Goal: Find specific page/section: Locate a particular part of the current website

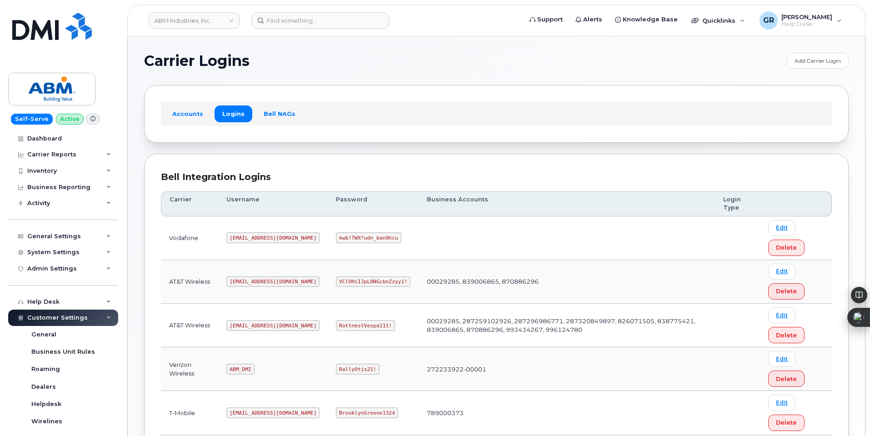
click at [338, 322] on code "RottnestVespa111!" at bounding box center [365, 325] width 59 height 11
copy code "RottnestVespa111"
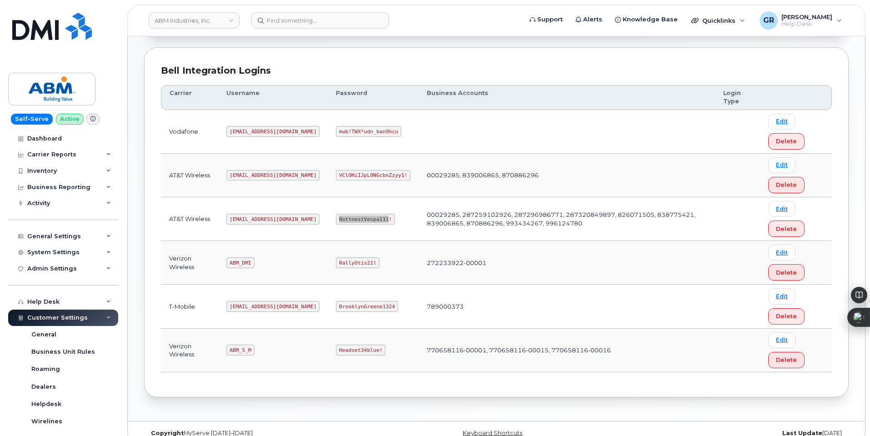
scroll to position [120, 0]
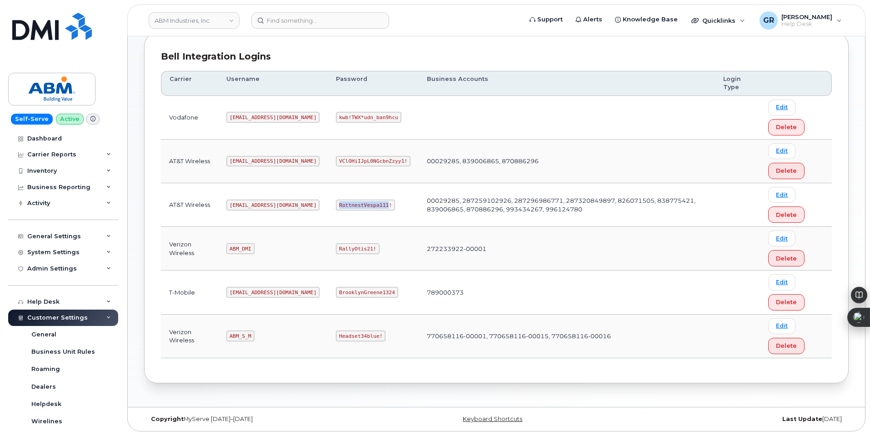
click at [239, 250] on code "ABM_DMI" at bounding box center [240, 248] width 28 height 11
click at [239, 248] on code "ABM_DMI" at bounding box center [240, 248] width 28 height 11
copy code "ABM_DMI"
click at [336, 249] on code "RallyOtis21!" at bounding box center [357, 248] width 43 height 11
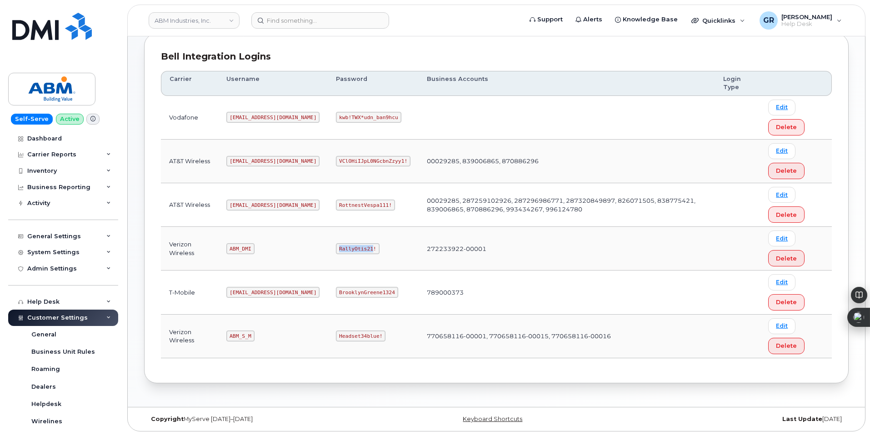
click at [336, 249] on code "RallyOtis21!" at bounding box center [357, 248] width 43 height 11
copy code "RallyOtis21!"
click at [240, 333] on code "ABM_S_M" at bounding box center [240, 335] width 28 height 11
click at [240, 332] on code "ABM_S_M" at bounding box center [240, 335] width 28 height 11
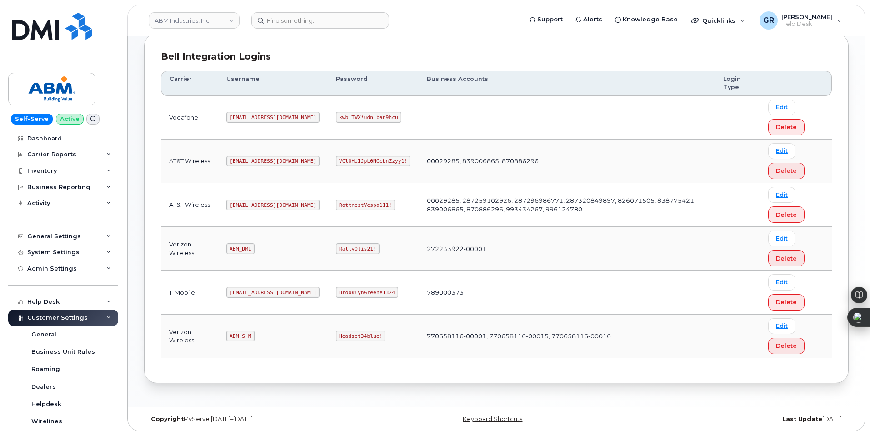
click at [242, 333] on code "ABM_S_M" at bounding box center [240, 335] width 28 height 11
copy code "ABM_S_M"
click at [336, 334] on code "Headset34blue!" at bounding box center [361, 335] width 50 height 11
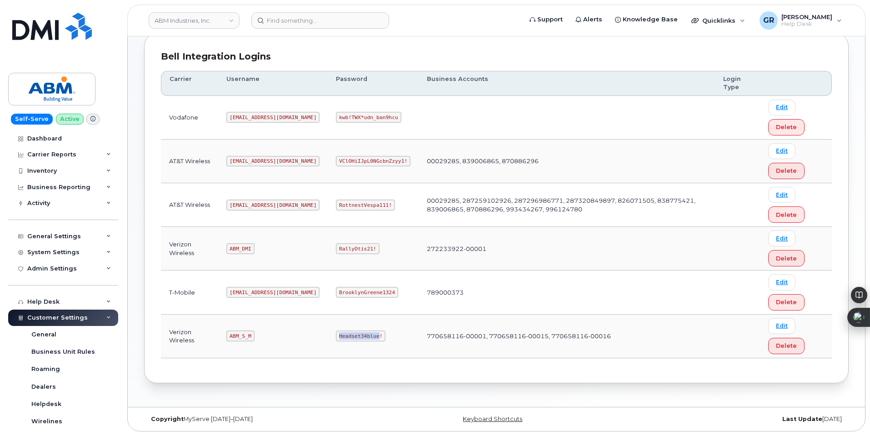
click at [336, 334] on code "Headset34blue!" at bounding box center [361, 335] width 50 height 11
copy code "Headset34blue!"
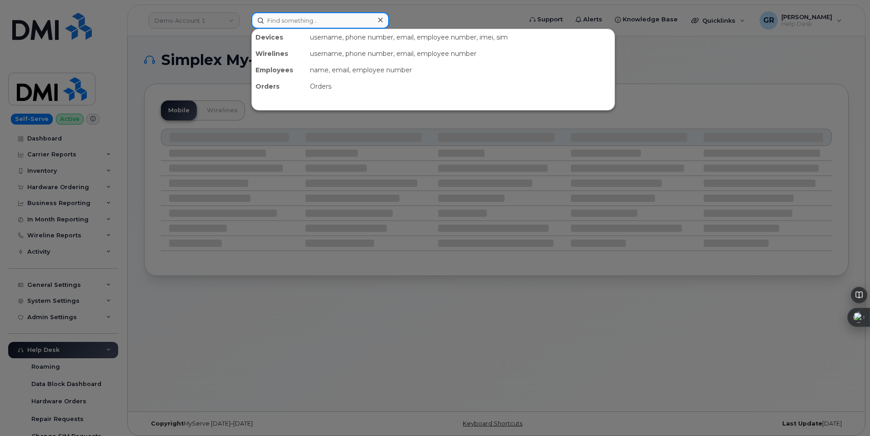
click at [299, 24] on input at bounding box center [320, 20] width 138 height 16
paste input "7024986830"
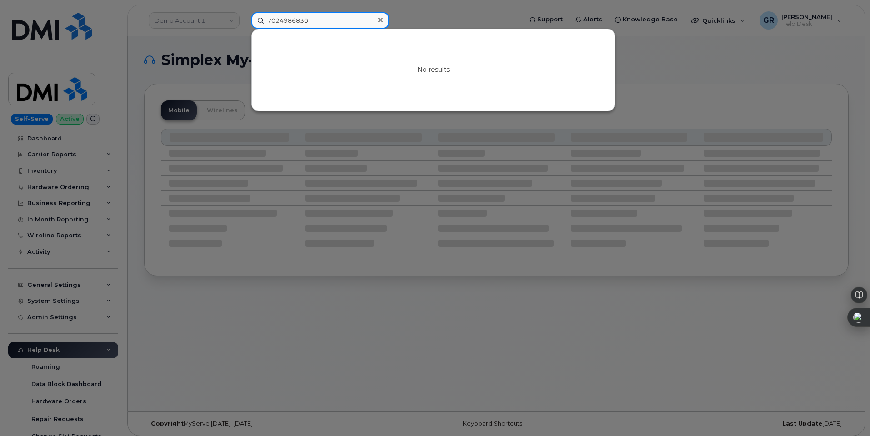
type input "7024986830"
click at [228, 56] on div at bounding box center [435, 218] width 870 height 436
